Goal: Navigation & Orientation: Find specific page/section

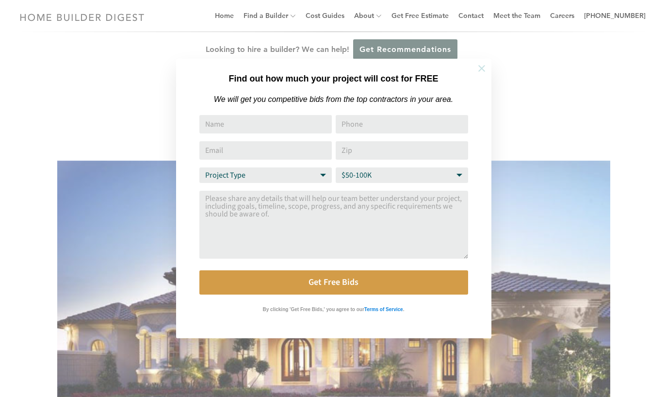
click at [485, 69] on icon at bounding box center [481, 68] width 11 height 11
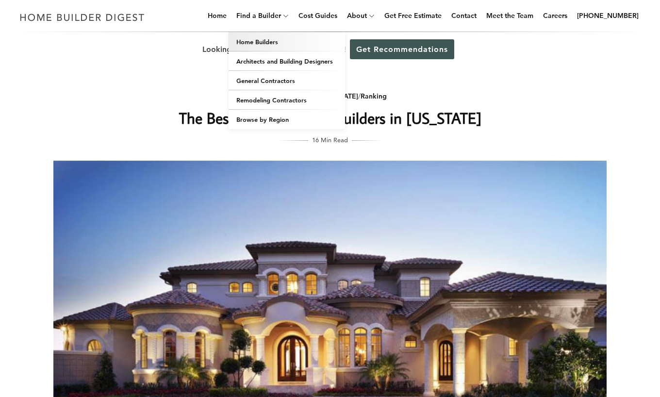
click at [270, 37] on link "Home Builders" at bounding box center [286, 41] width 116 height 19
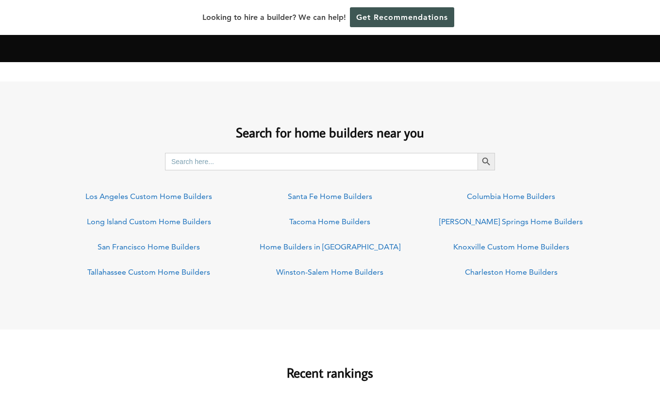
scroll to position [679, 0]
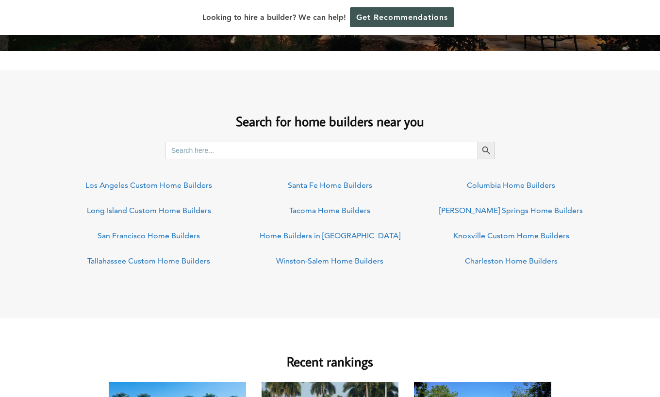
click at [241, 152] on input "Search for:" at bounding box center [321, 150] width 312 height 17
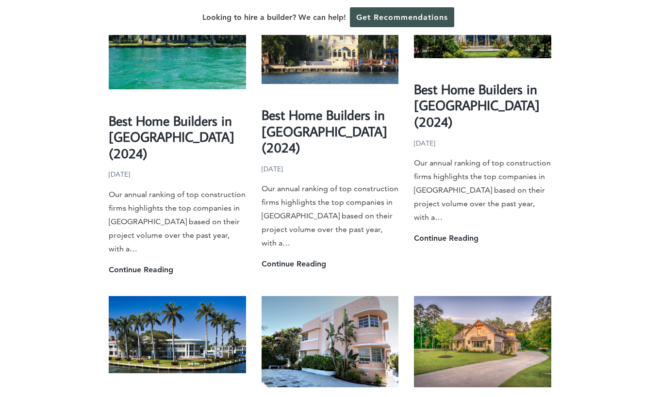
scroll to position [1116, 0]
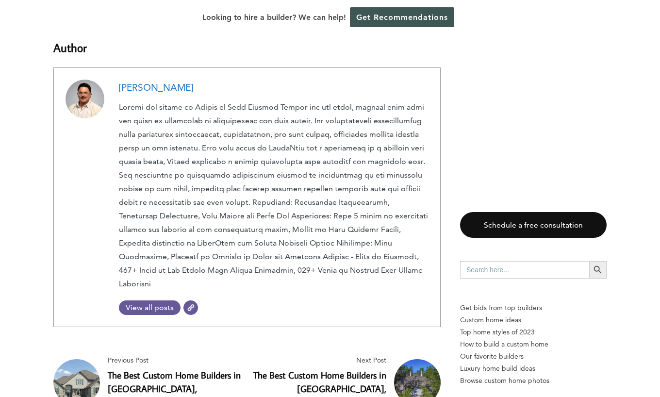
scroll to position [5627, 0]
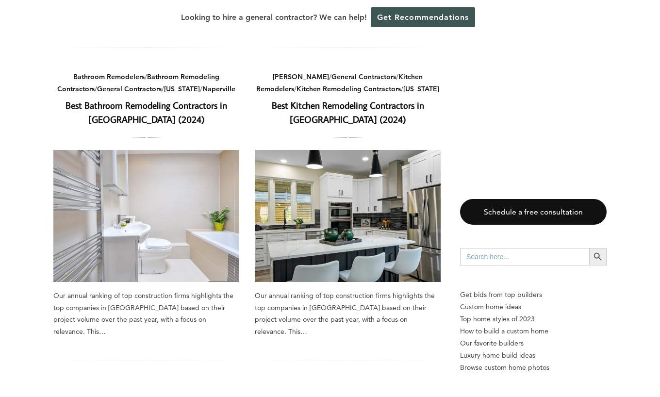
scroll to position [1455, 0]
